Goal: Find specific page/section: Find specific page/section

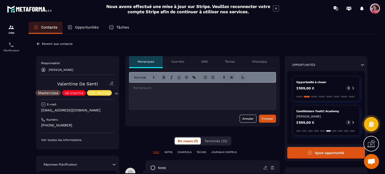
click at [111, 82] on icon at bounding box center [111, 83] width 5 height 5
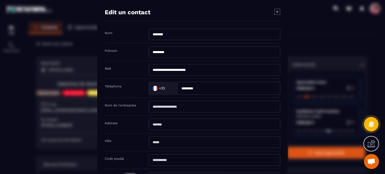
click at [280, 11] on div "**********" at bounding box center [192, 87] width 190 height 172
click at [276, 12] on icon "Modal window" at bounding box center [277, 12] width 6 height 6
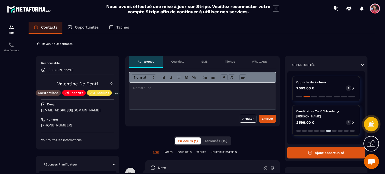
click at [92, 30] on div "Opportunités" at bounding box center [82, 28] width 41 height 12
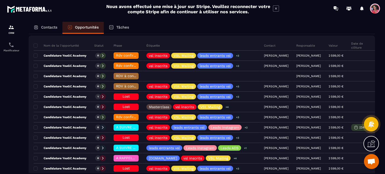
scroll to position [50, 0]
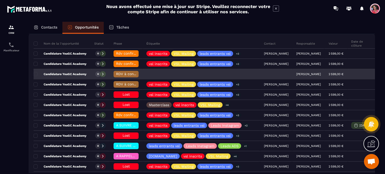
click at [79, 74] on p "Candidature YouGC Academy" at bounding box center [60, 74] width 53 height 4
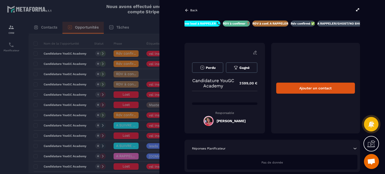
click at [189, 9] on div "Back" at bounding box center [190, 10] width 13 height 5
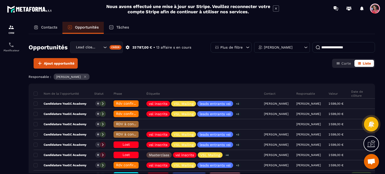
click at [53, 28] on p "Contacts" at bounding box center [49, 27] width 16 height 5
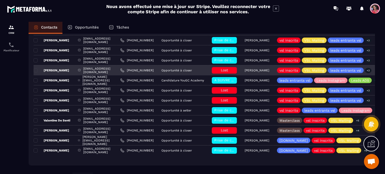
scroll to position [75, 0]
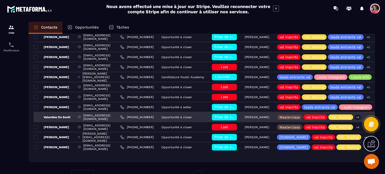
click at [56, 118] on p "Valentine De Senti" at bounding box center [52, 117] width 37 height 4
